Goal: Information Seeking & Learning: Learn about a topic

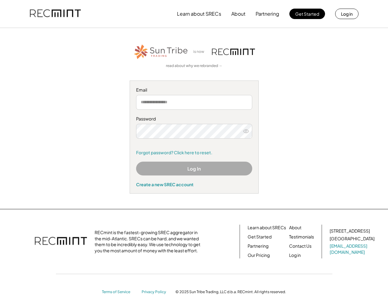
click at [194, 147] on div "Password Remember me Forgot password? Click here to reset." at bounding box center [194, 136] width 116 height 40
click at [194, 14] on button "Learn about SRECs" at bounding box center [199, 14] width 44 height 12
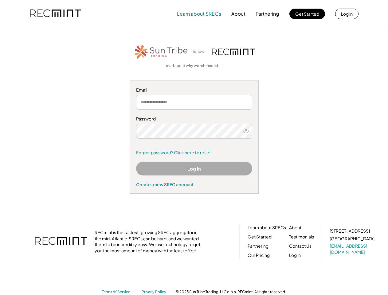
click at [55, 14] on img at bounding box center [55, 13] width 51 height 21
click at [267, 14] on button "Partnering" at bounding box center [267, 14] width 24 height 12
click at [199, 14] on button "Learn about SRECs" at bounding box center [199, 14] width 44 height 12
click at [238, 14] on button "About" at bounding box center [238, 14] width 14 height 12
